Goal: Transaction & Acquisition: Book appointment/travel/reservation

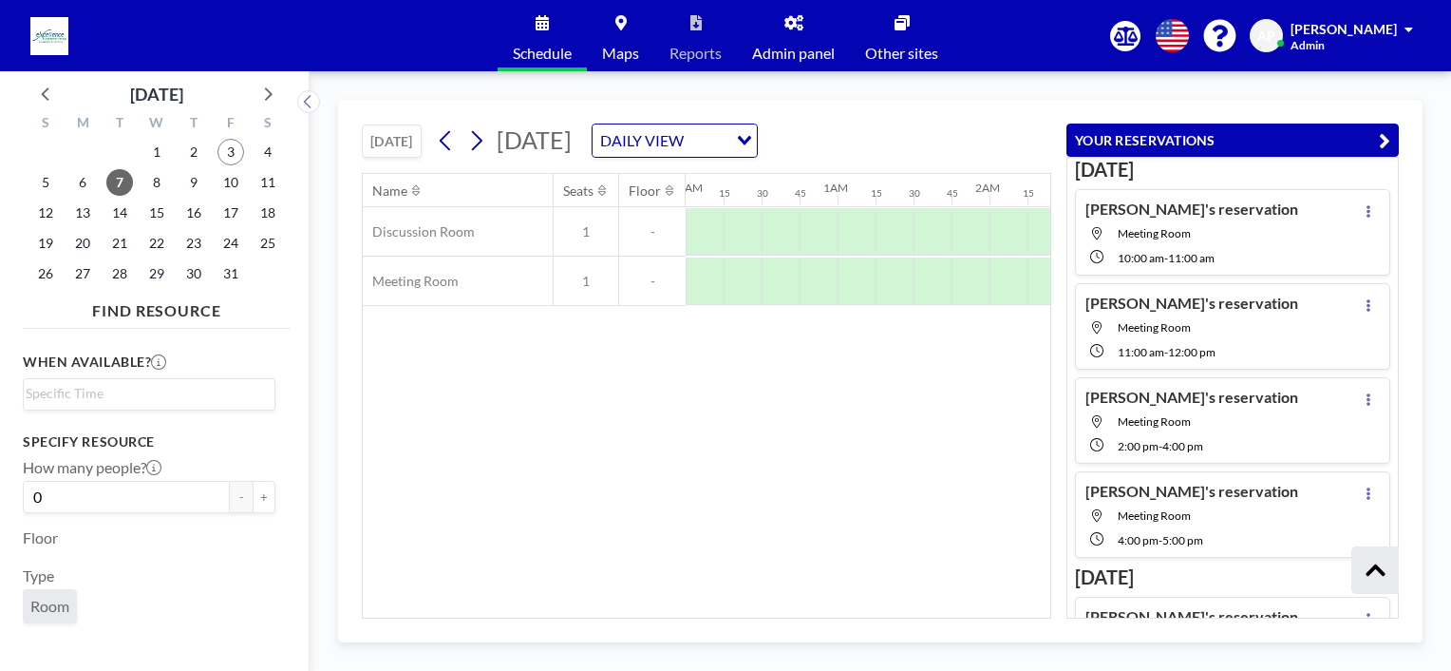
scroll to position [340, 0]
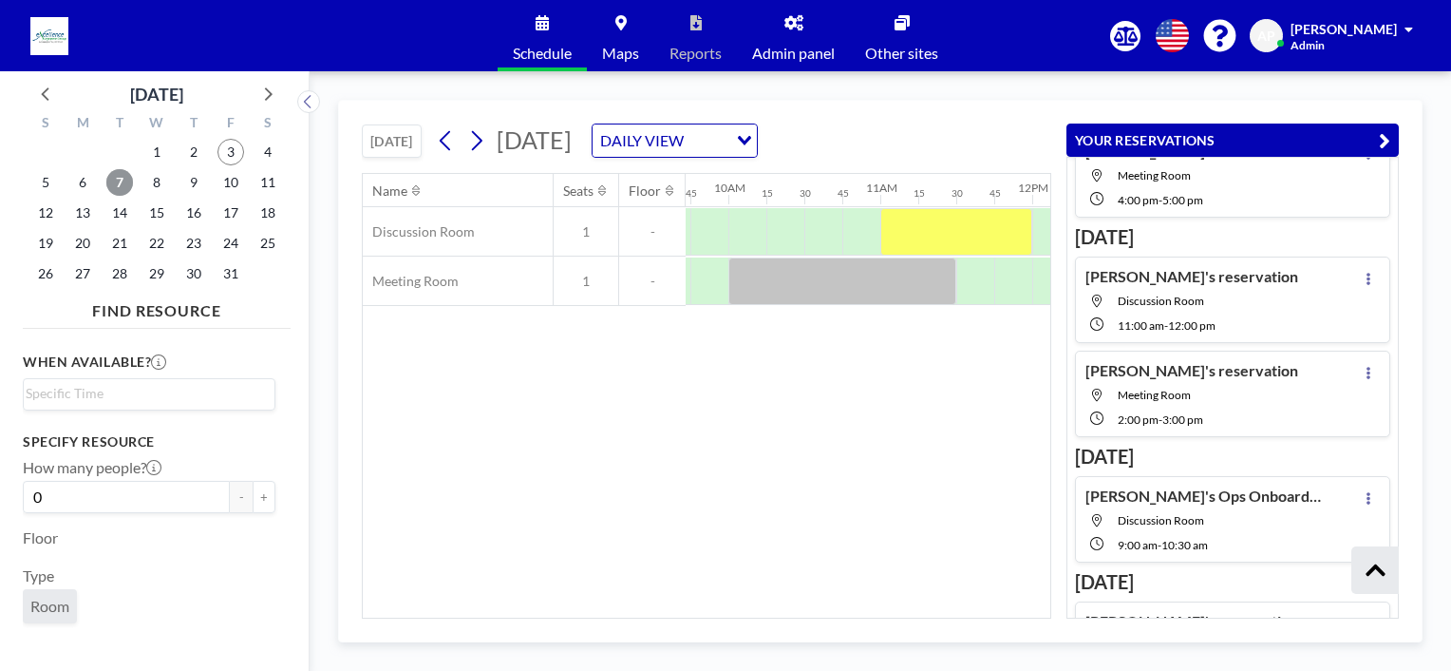
click at [121, 185] on span "7" at bounding box center [119, 182] width 27 height 27
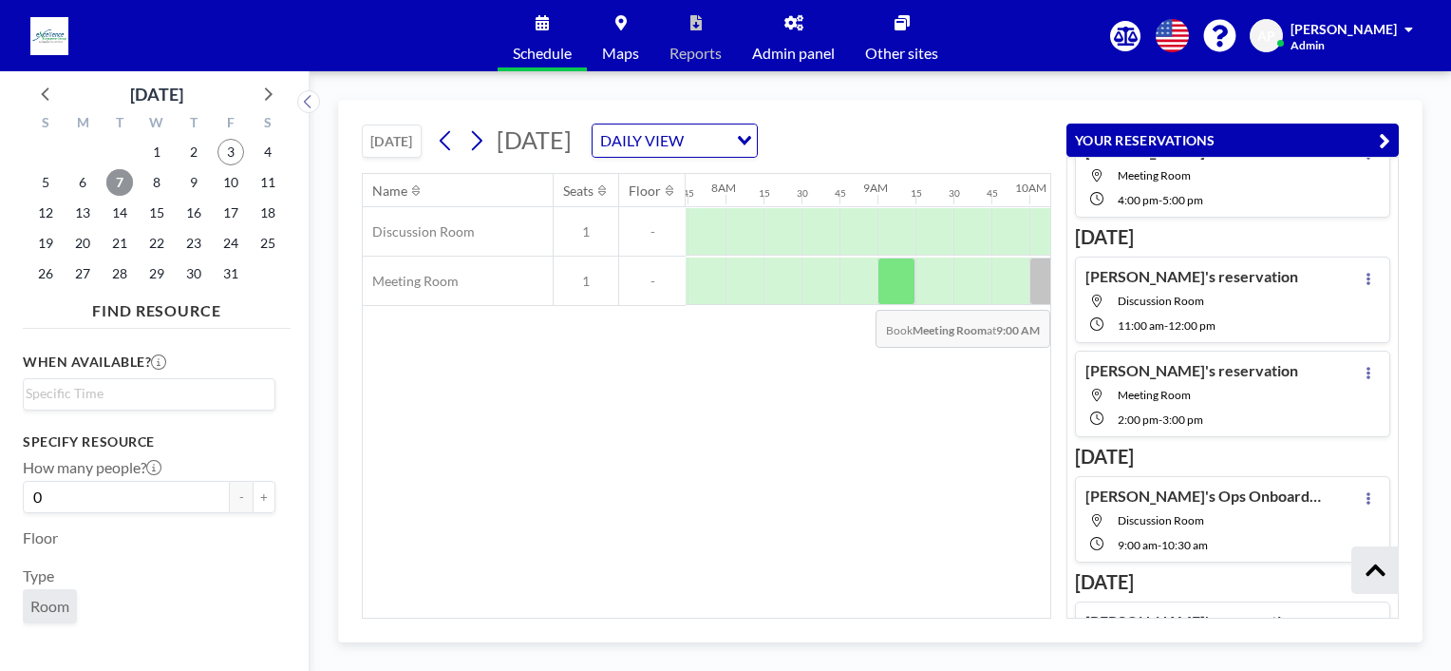
scroll to position [0, 1178]
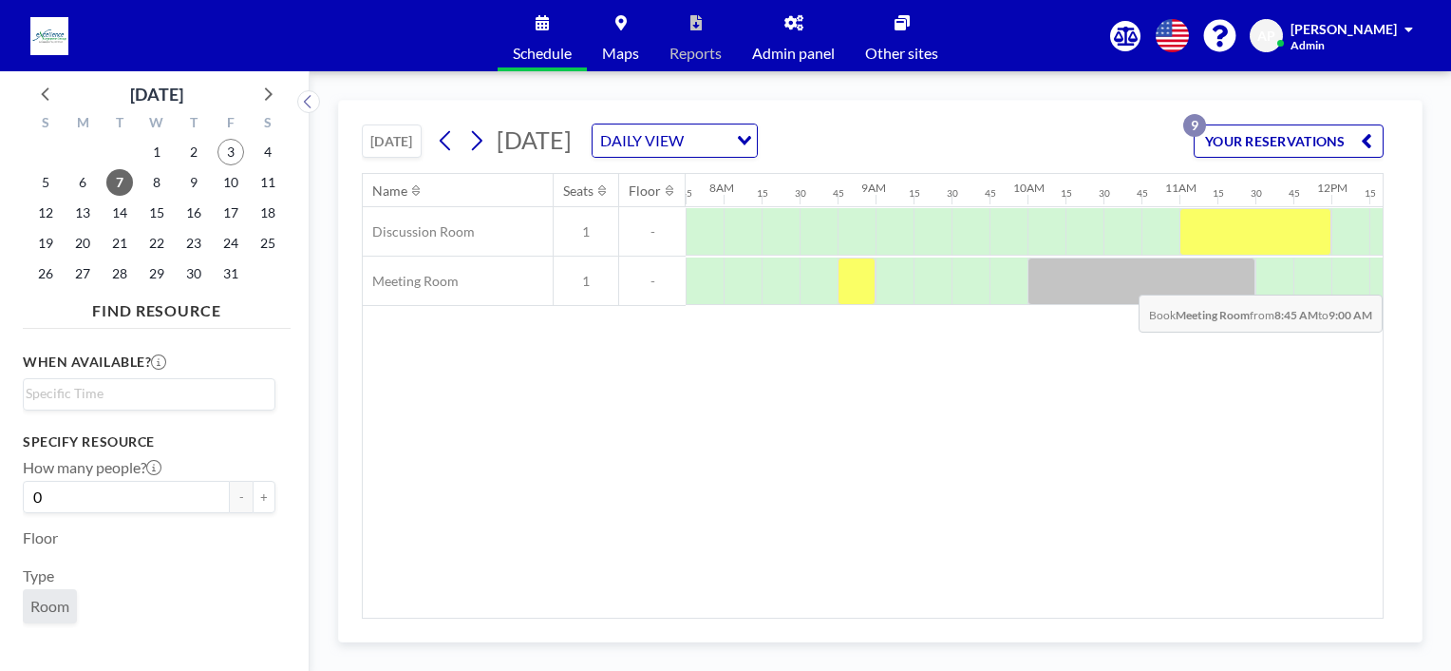
click at [855, 279] on div at bounding box center [857, 280] width 38 height 47
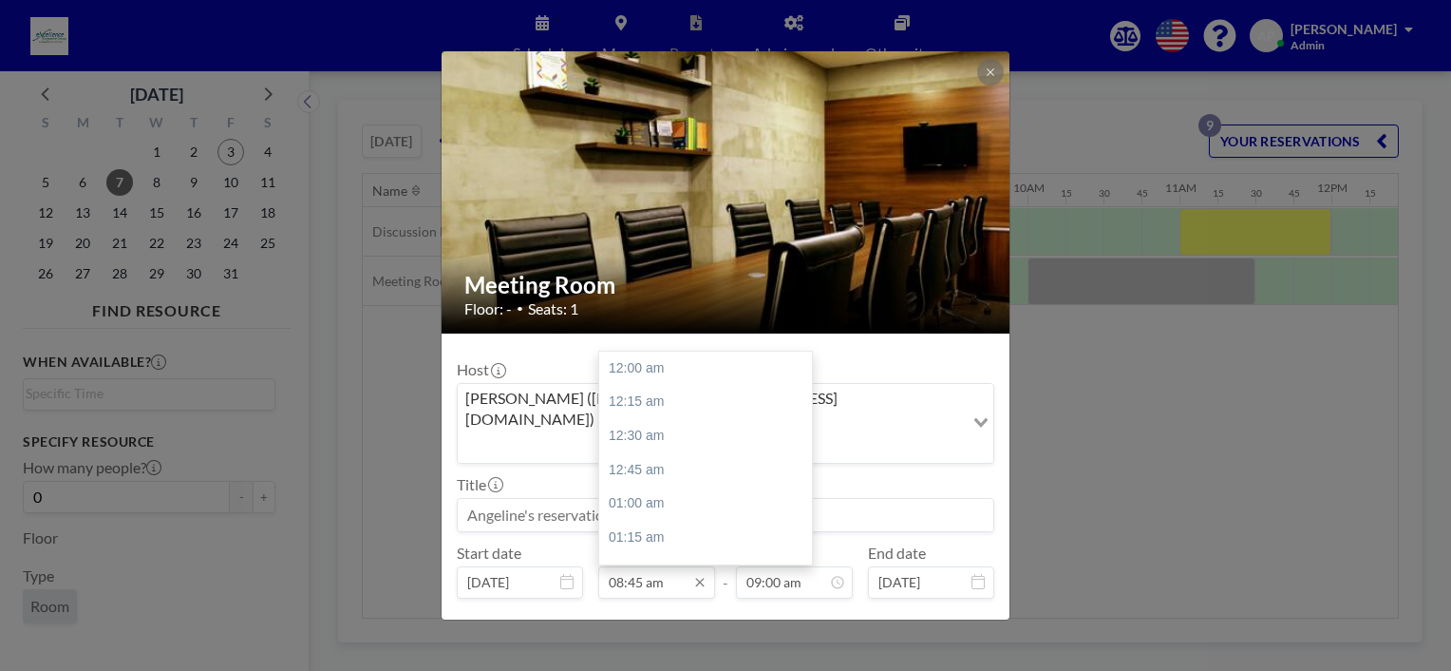
scroll to position [1183, 0]
click at [644, 566] on input "08:45 am" at bounding box center [656, 582] width 117 height 32
drag, startPoint x: 643, startPoint y: 495, endPoint x: 665, endPoint y: 508, distance: 25.6
click at [642, 531] on div "03:00 pm" at bounding box center [710, 548] width 222 height 34
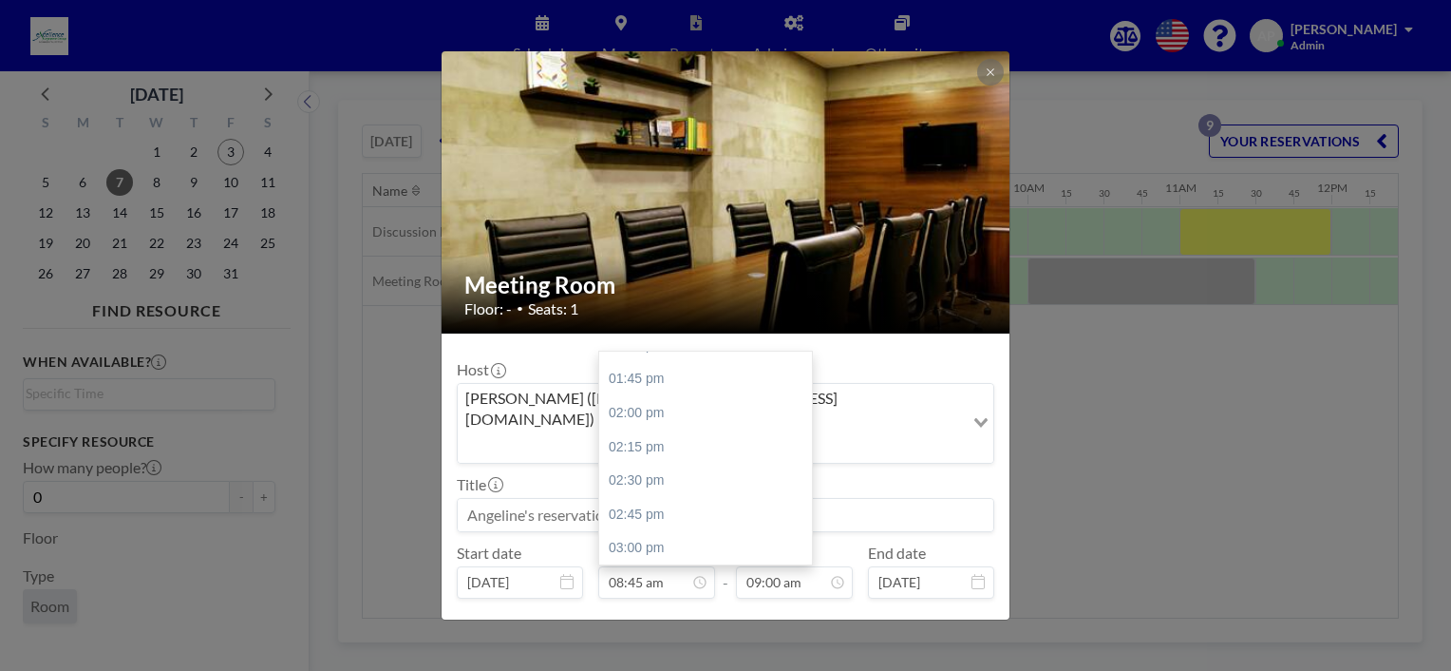
type input "03:00 pm"
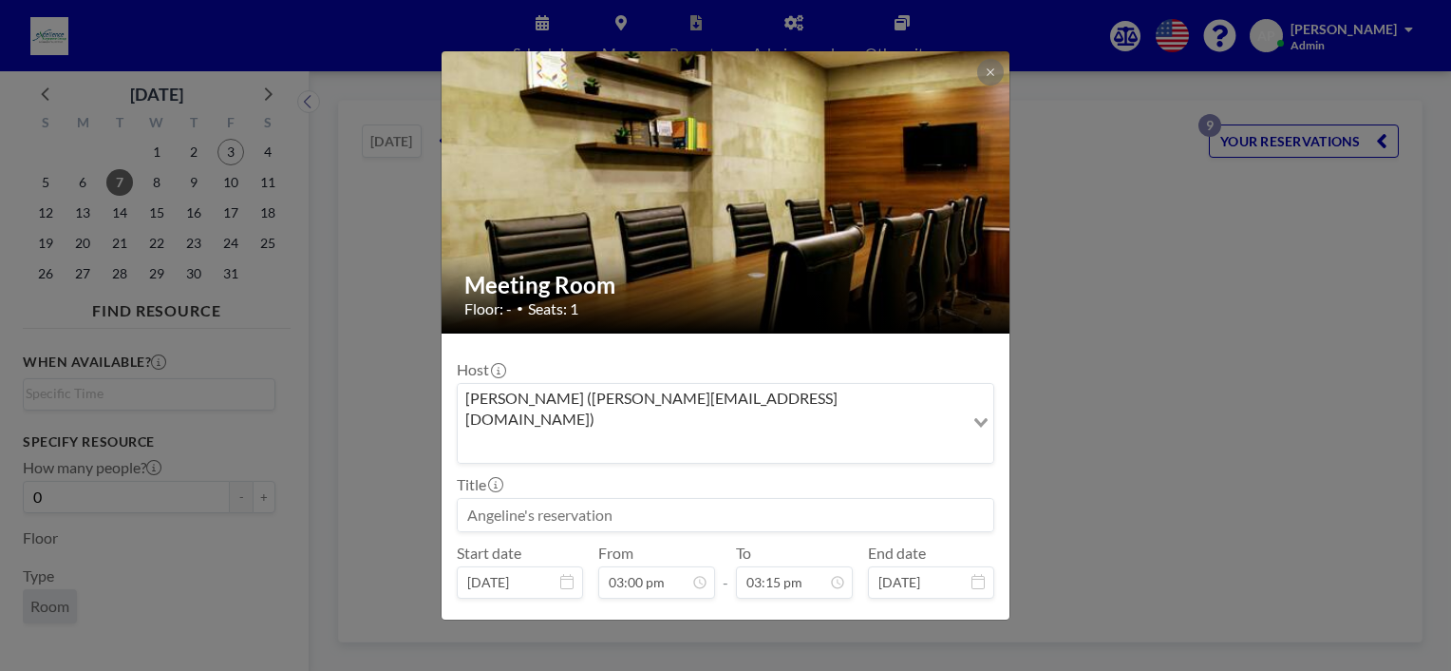
scroll to position [2029, 0]
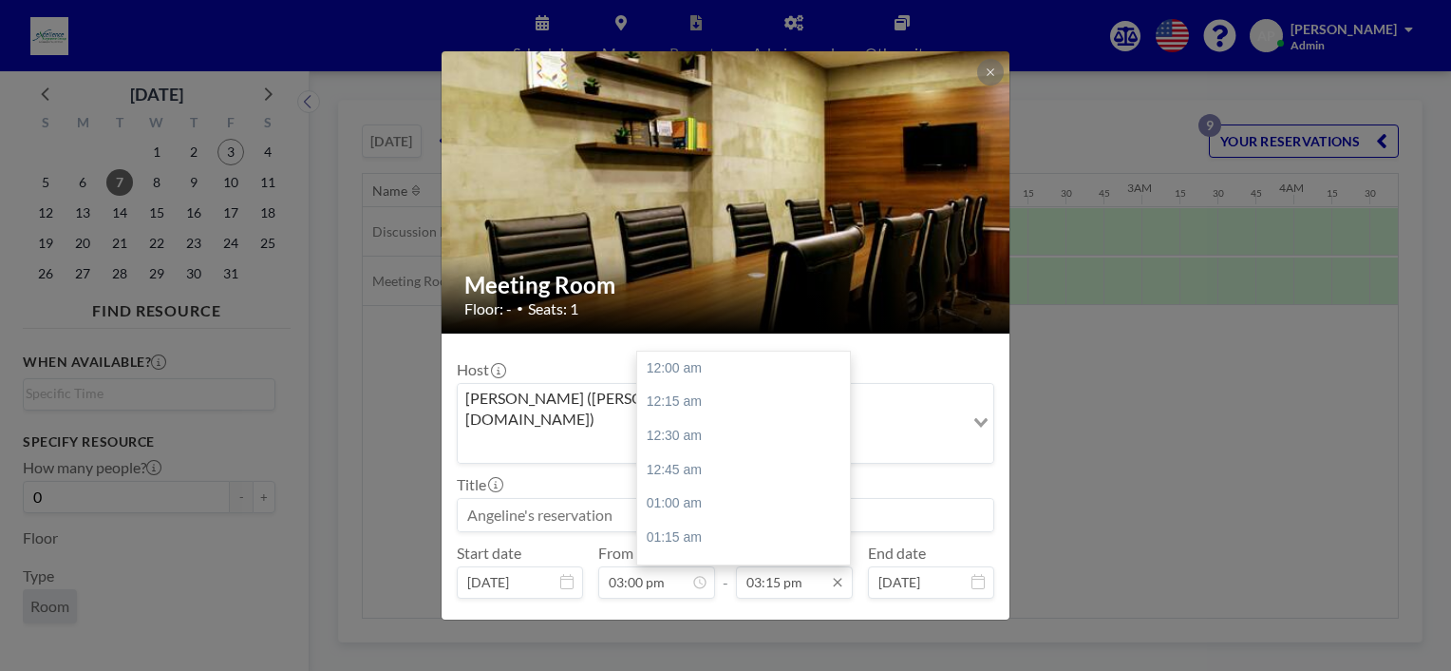
click at [754, 566] on input "03:15 pm" at bounding box center [794, 582] width 117 height 32
click at [697, 452] on div "04:00 pm" at bounding box center [748, 469] width 222 height 34
type input "04:00 pm"
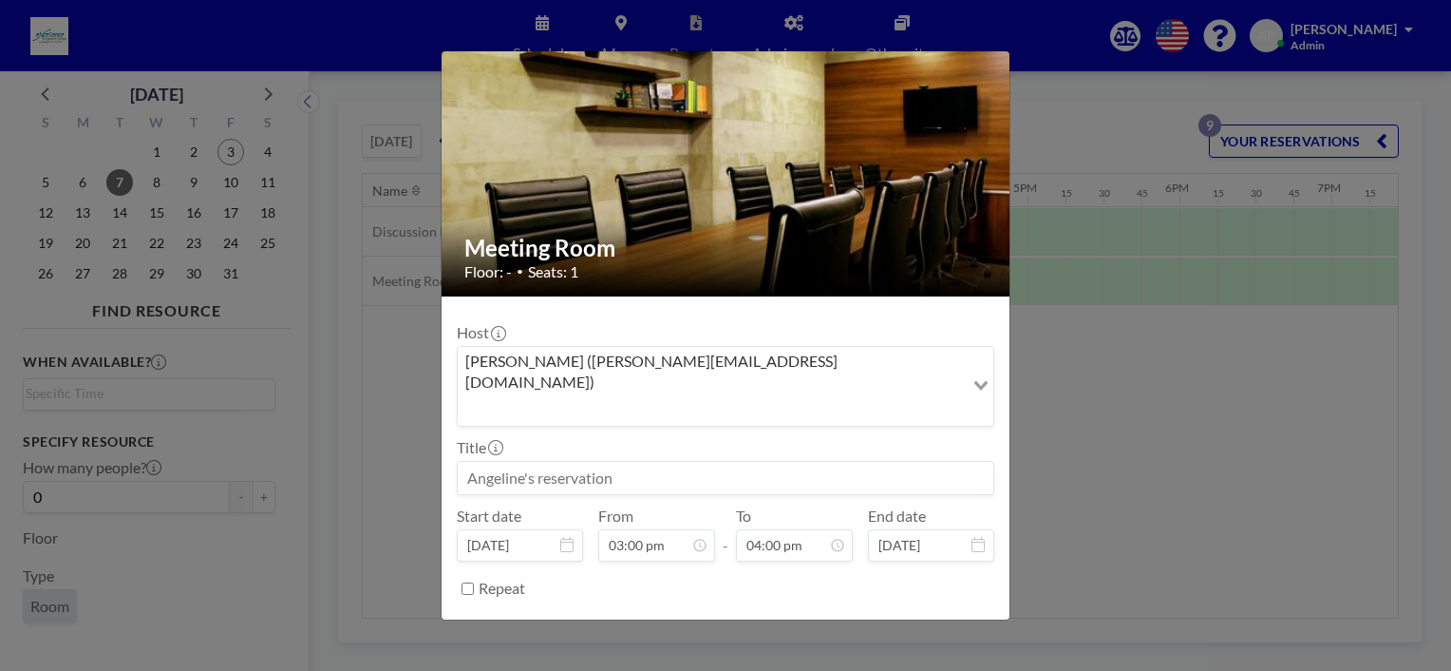
scroll to position [2164, 0]
click at [899, 619] on button "BOOK NOW" at bounding box center [947, 635] width 96 height 33
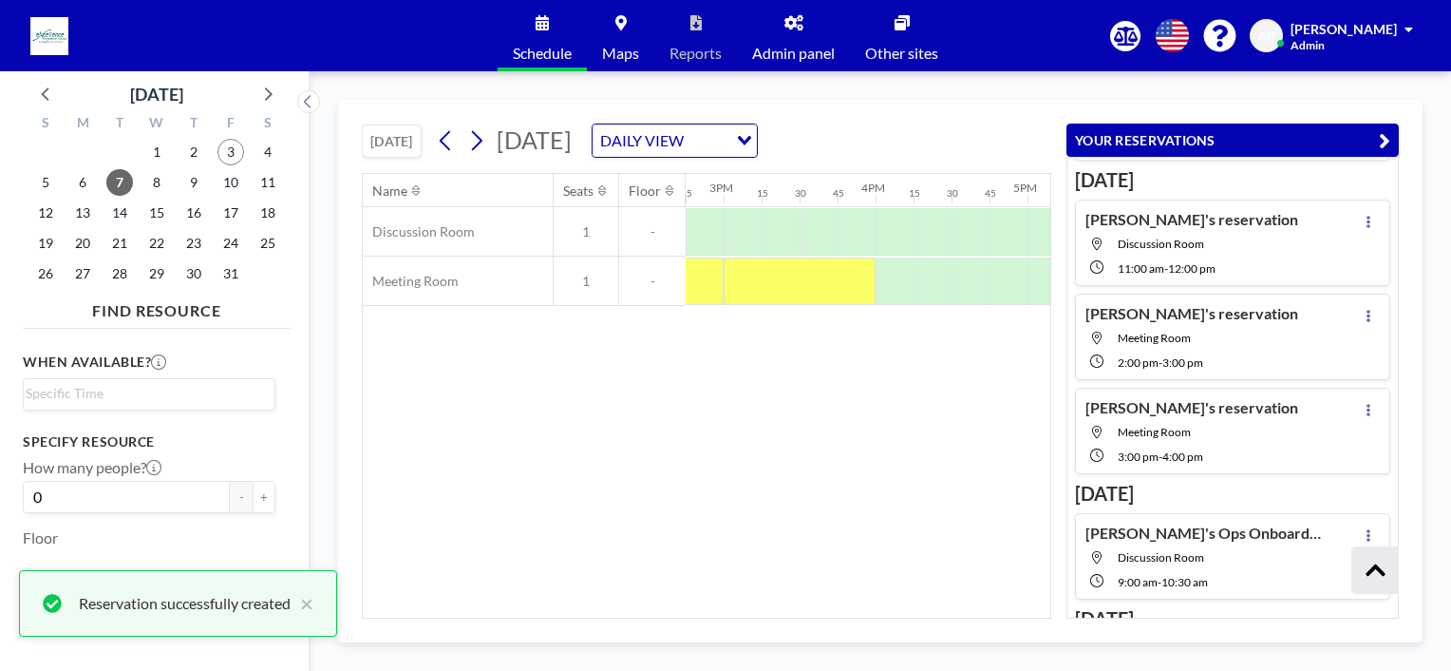
scroll to position [433, 0]
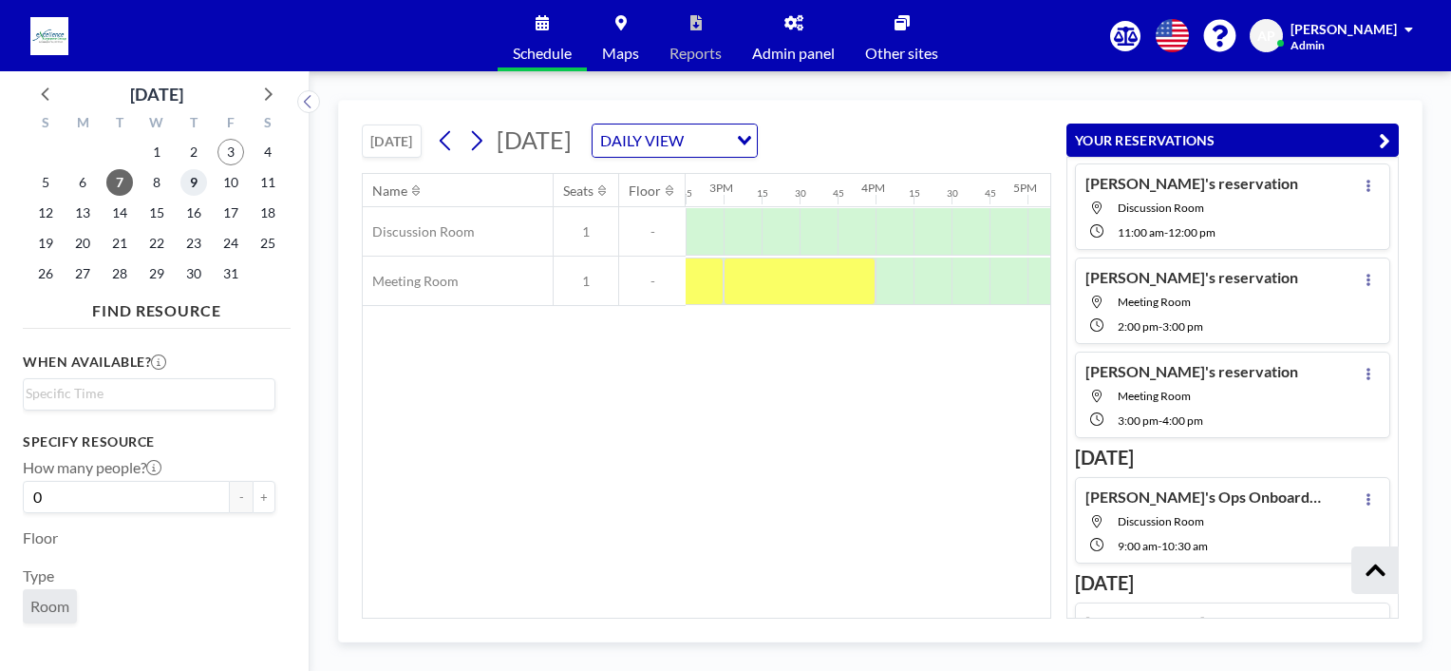
click at [195, 183] on span "9" at bounding box center [193, 182] width 27 height 27
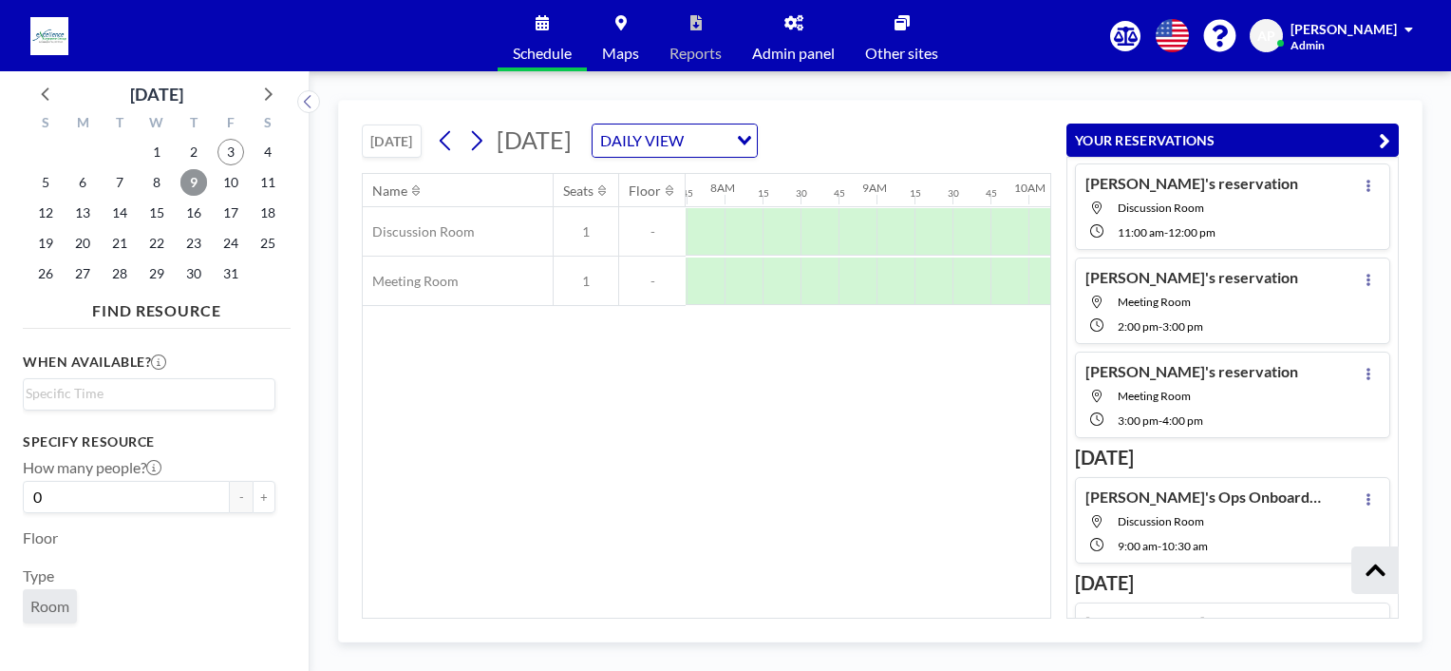
scroll to position [0, 1178]
click at [835, 278] on div at bounding box center [819, 280] width 38 height 47
click at [874, 285] on div at bounding box center [857, 280] width 38 height 47
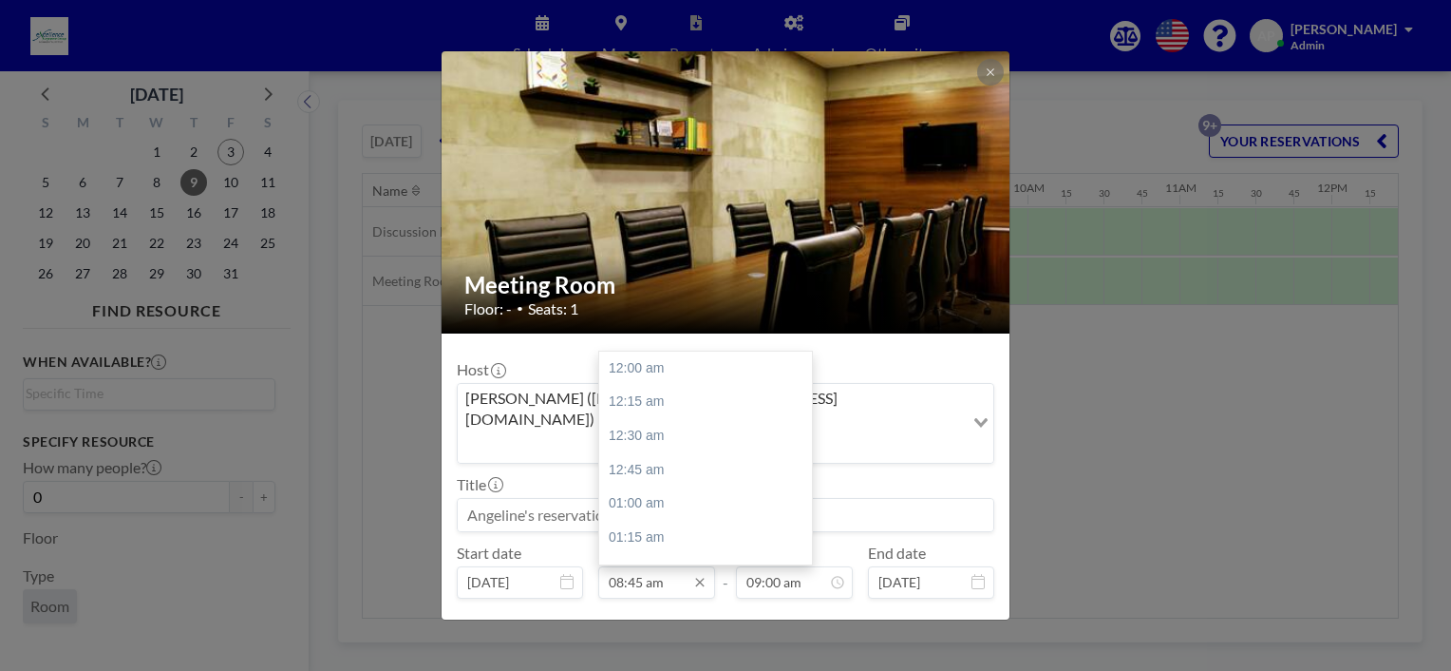
scroll to position [1183, 0]
click at [646, 520] on div "10:00 am" at bounding box center [710, 537] width 222 height 34
type input "10:00 am"
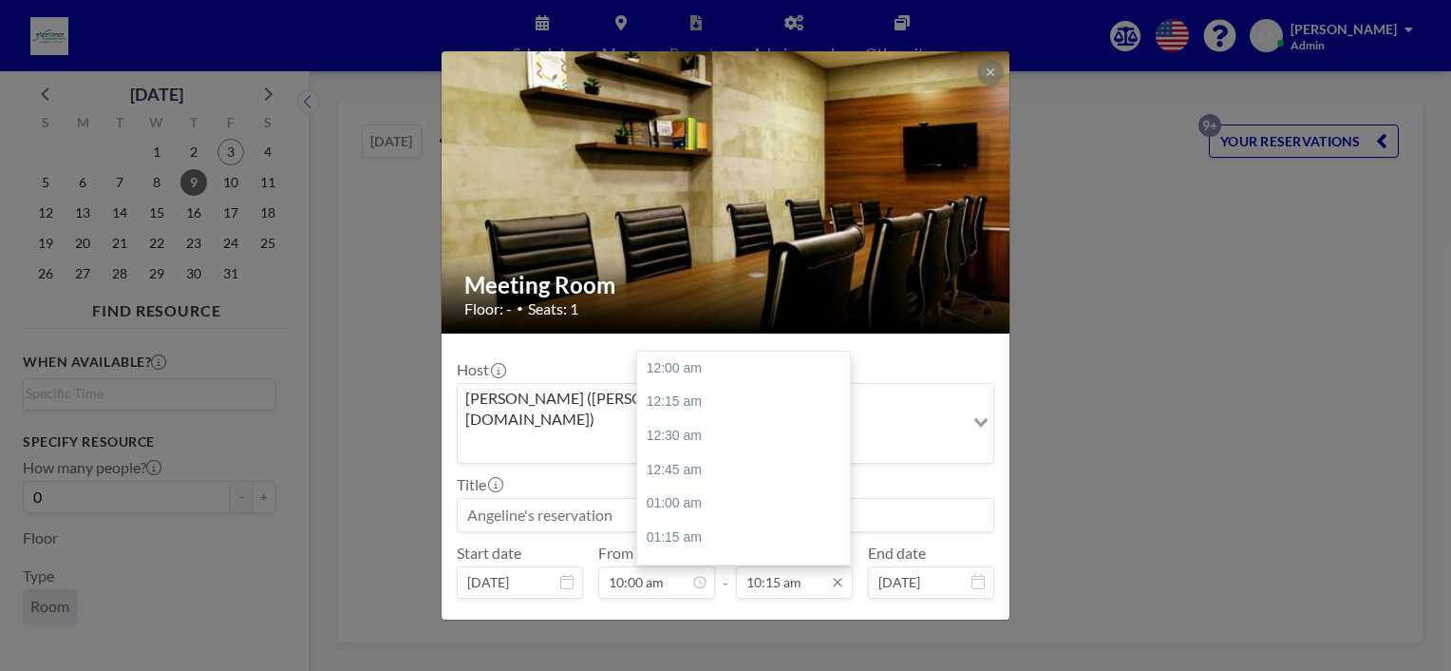
scroll to position [1387, 0]
drag, startPoint x: 755, startPoint y: 539, endPoint x: 748, endPoint y: 525, distance: 15.3
click at [763, 566] on input "10:15 am" at bounding box center [794, 582] width 117 height 32
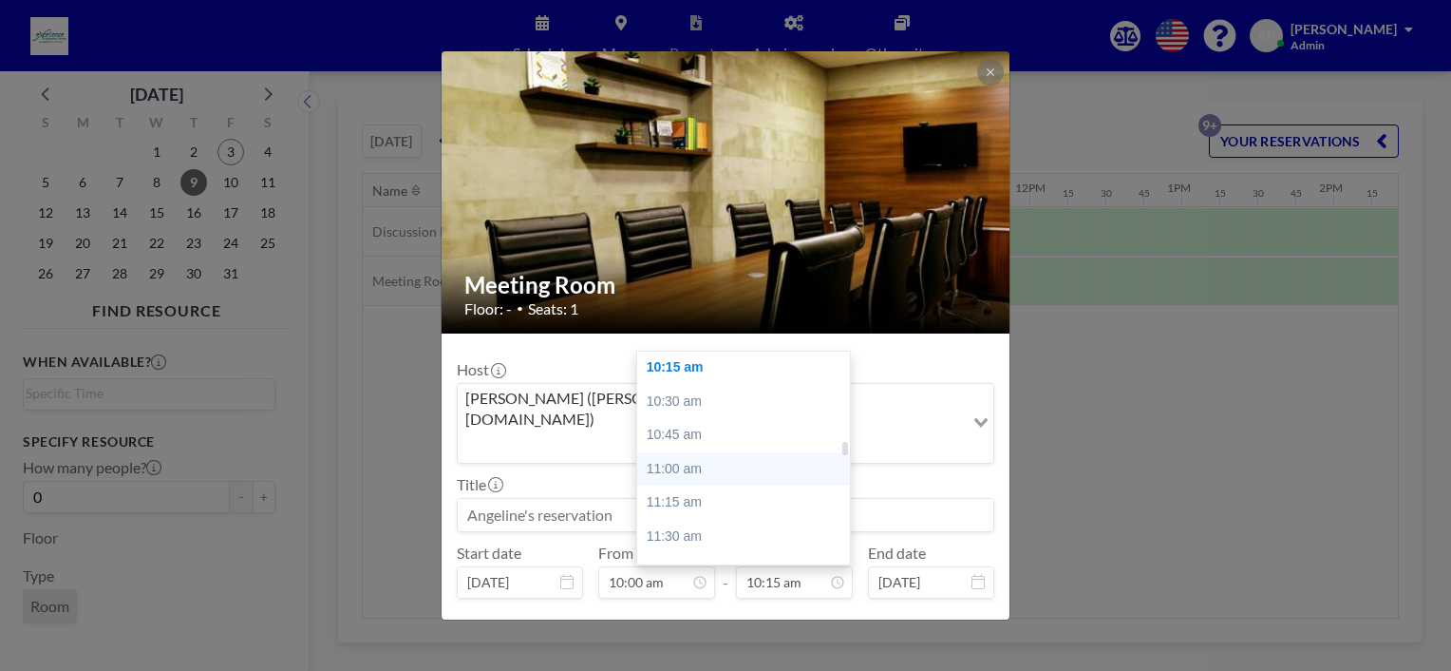
scroll to position [0, 1482]
drag, startPoint x: 684, startPoint y: 421, endPoint x: 710, endPoint y: 440, distance: 31.9
click at [687, 452] on div "11:00 am" at bounding box center [748, 469] width 222 height 34
type input "11:00 am"
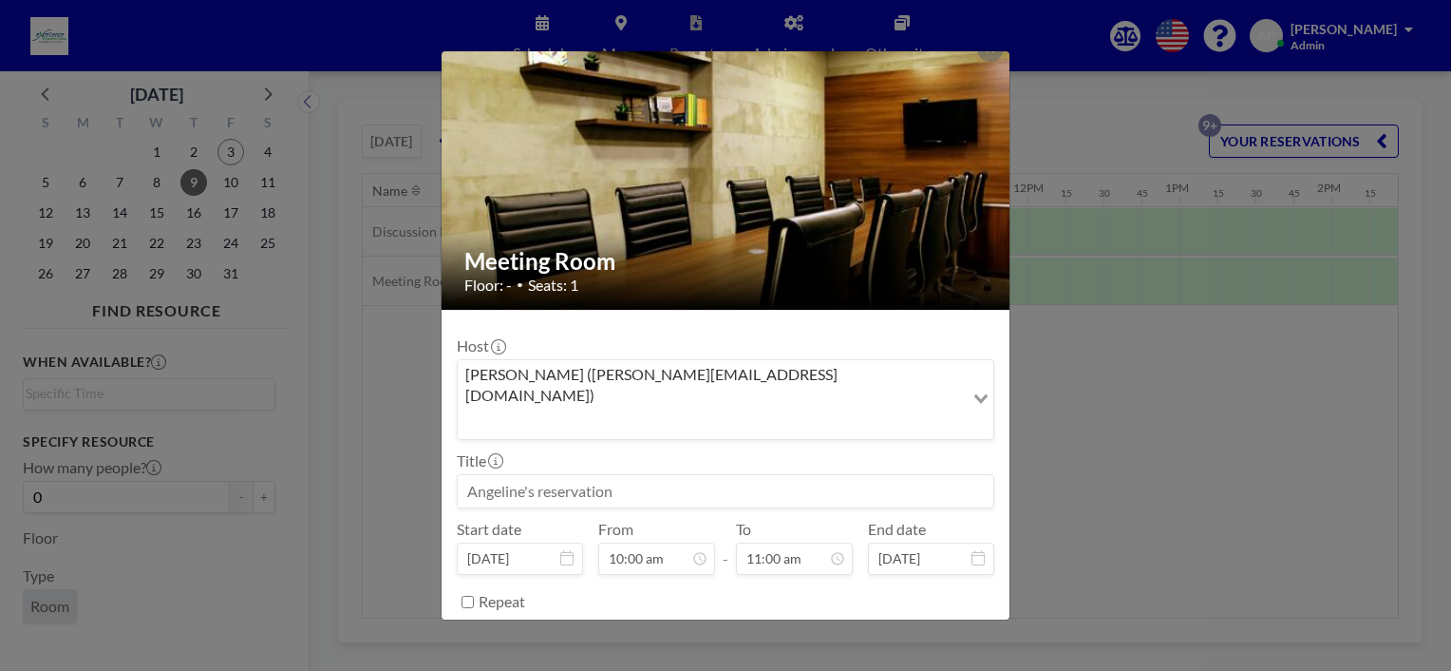
scroll to position [37, 0]
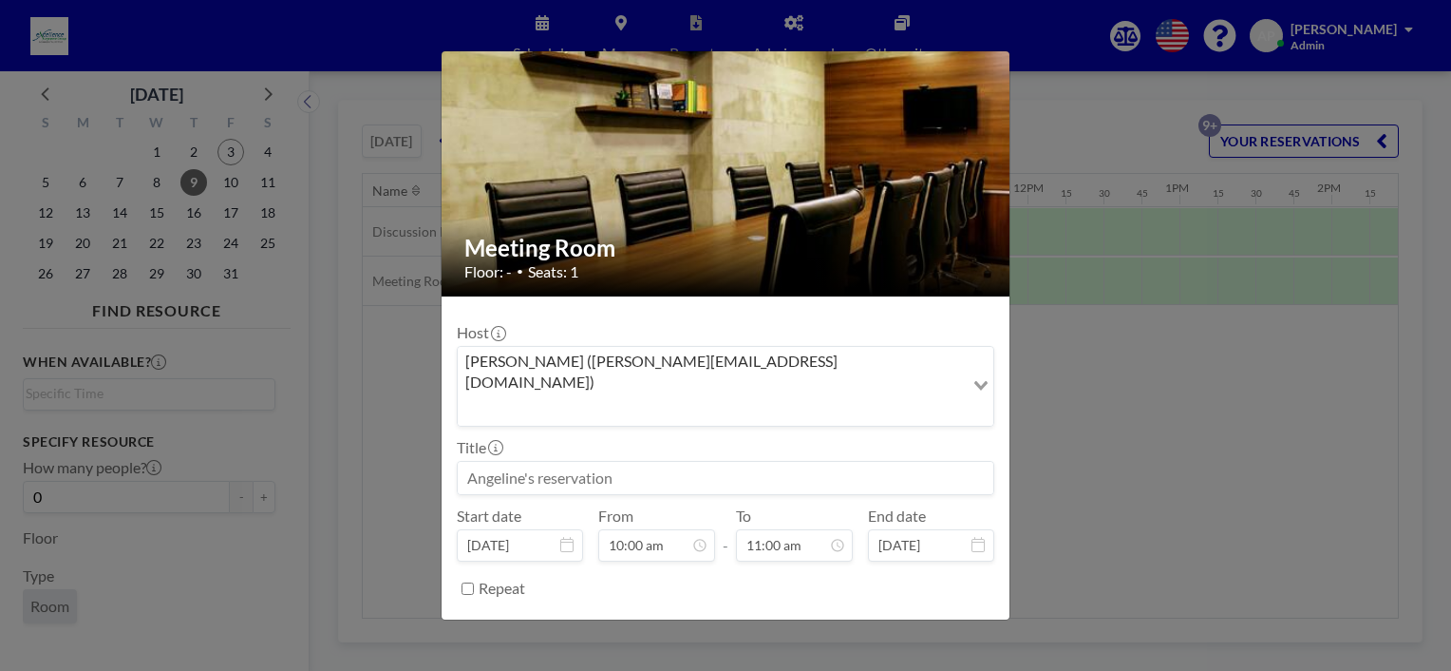
click at [916, 619] on button "BOOK NOW" at bounding box center [947, 635] width 96 height 33
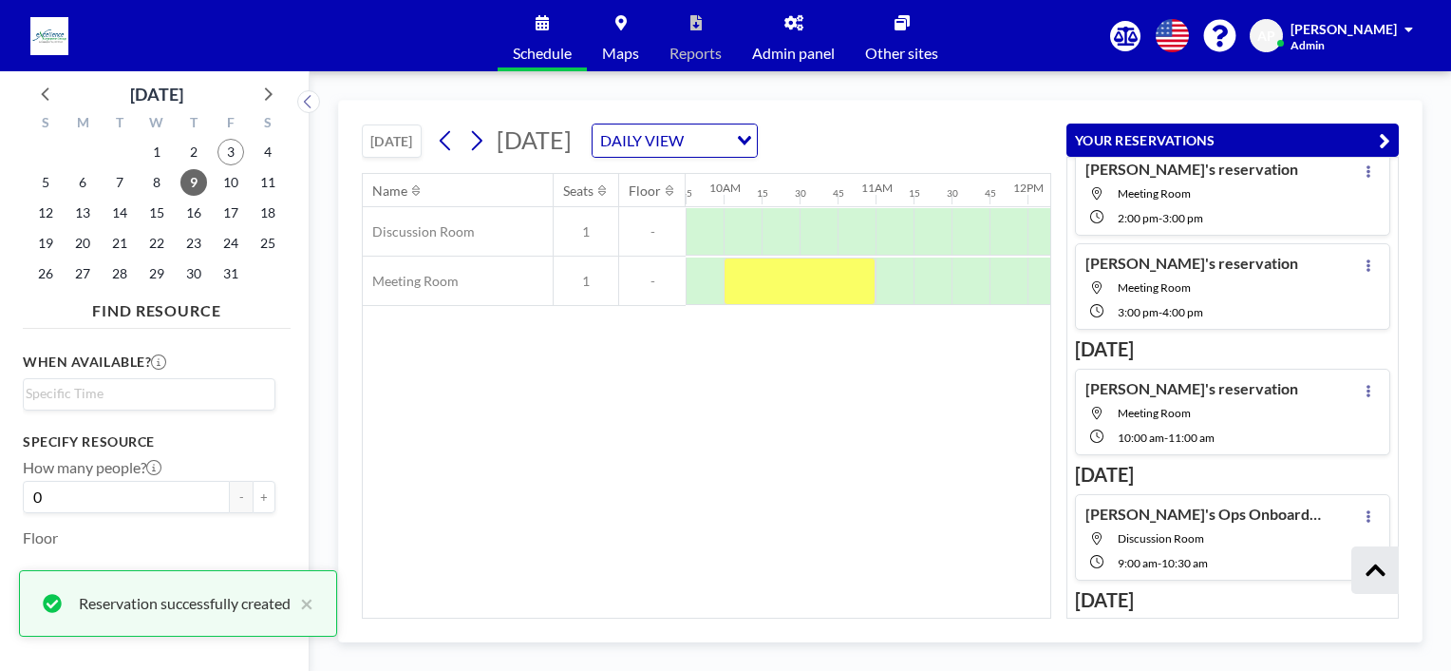
scroll to position [558, 0]
